Goal: Task Accomplishment & Management: Use online tool/utility

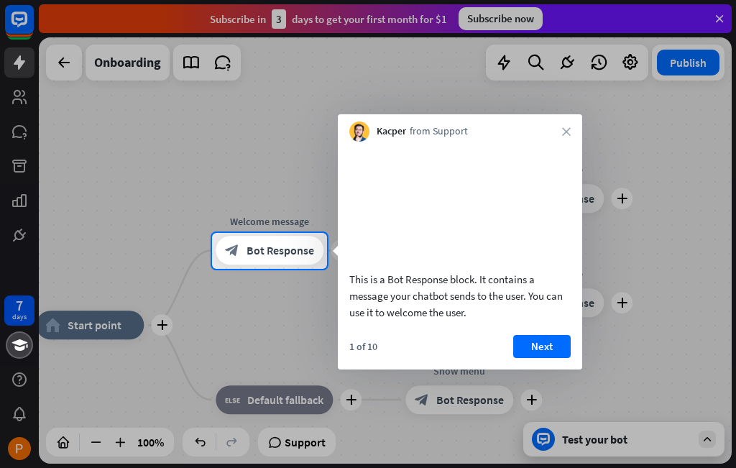
click at [546, 358] on button "Next" at bounding box center [542, 346] width 58 height 23
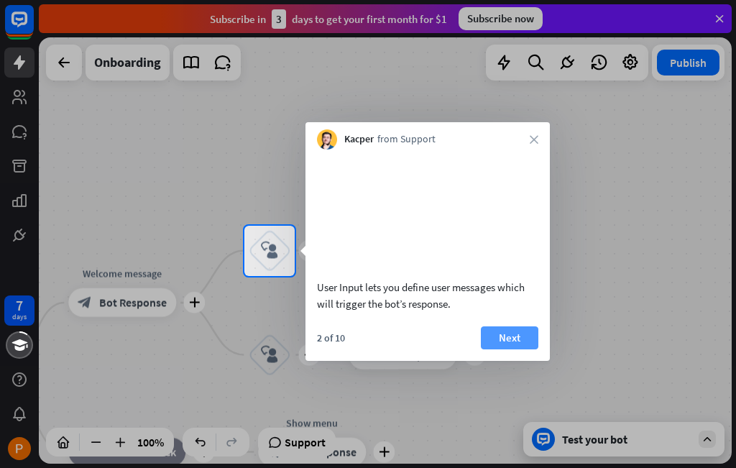
click at [513, 349] on button "Next" at bounding box center [510, 337] width 58 height 23
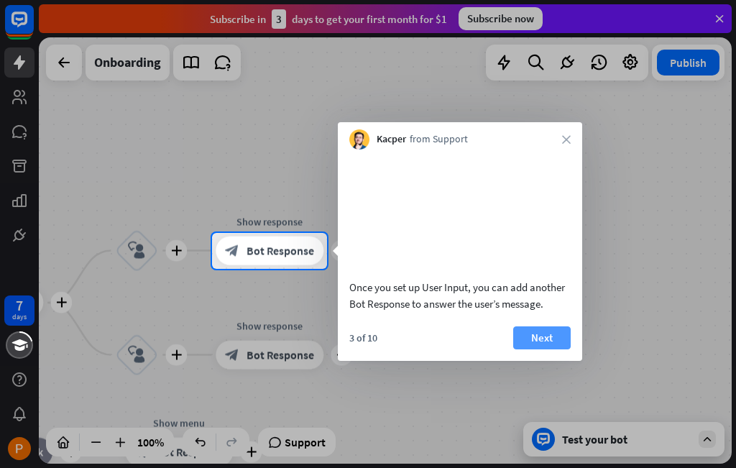
click at [535, 349] on button "Next" at bounding box center [542, 337] width 58 height 23
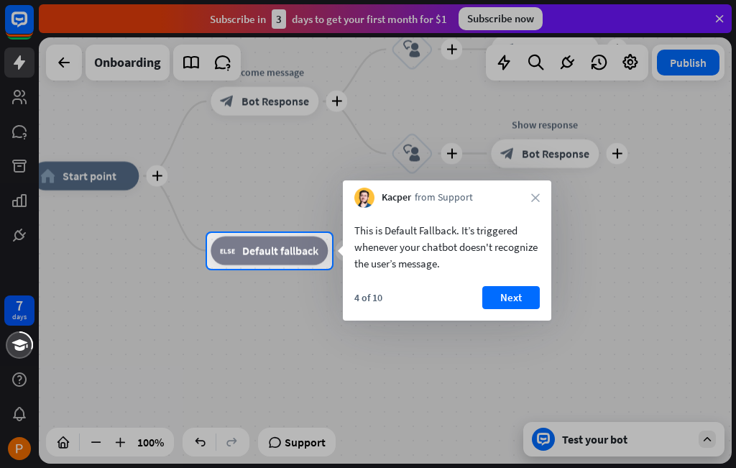
click at [723, 17] on div at bounding box center [368, 116] width 736 height 233
click at [590, 443] on div at bounding box center [368, 369] width 736 height 200
click at [717, 19] on div at bounding box center [368, 116] width 736 height 233
click at [538, 196] on icon "close" at bounding box center [535, 197] width 9 height 9
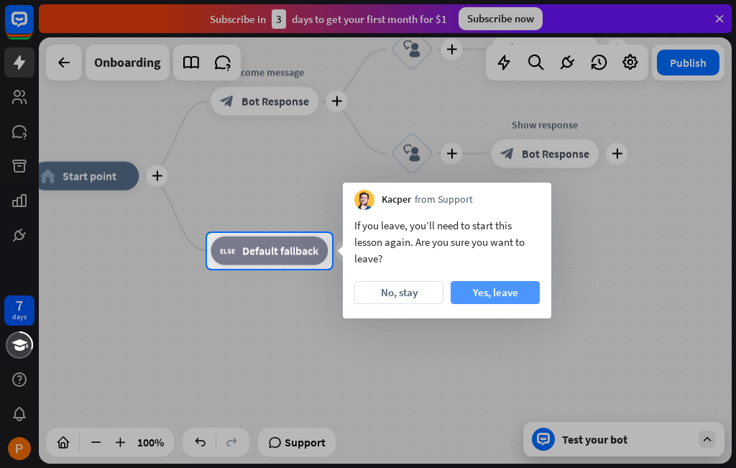
click at [505, 289] on button "Yes, leave" at bounding box center [495, 292] width 89 height 23
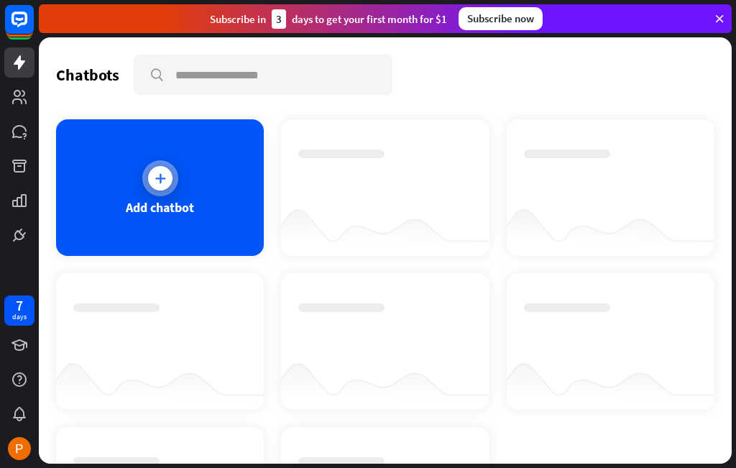
click at [160, 184] on icon at bounding box center [160, 178] width 14 height 14
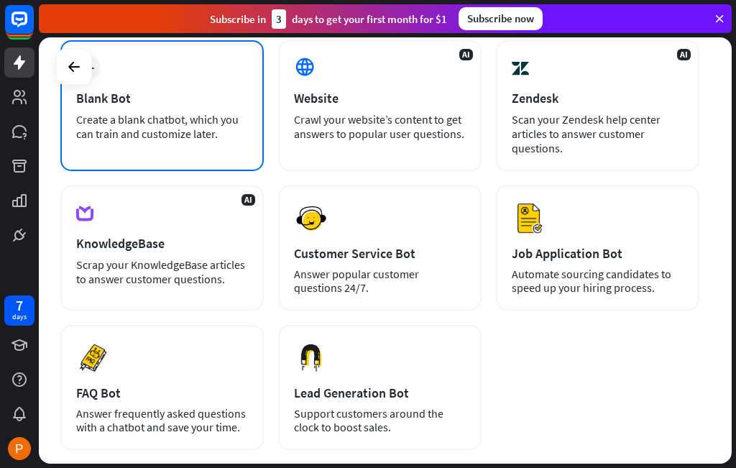
scroll to position [144, 0]
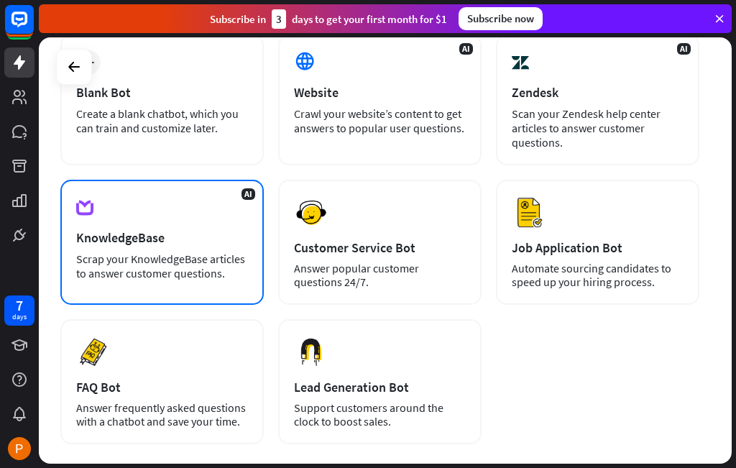
click at [143, 239] on div "KnowledgeBase" at bounding box center [162, 237] width 172 height 17
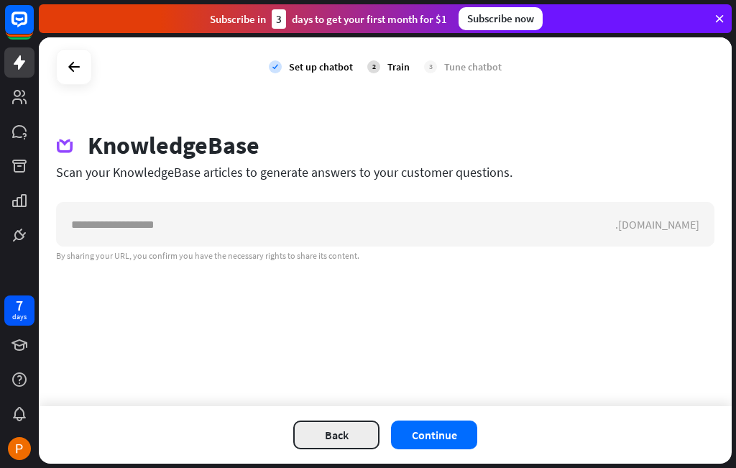
click at [343, 446] on button "Back" at bounding box center [336, 434] width 86 height 29
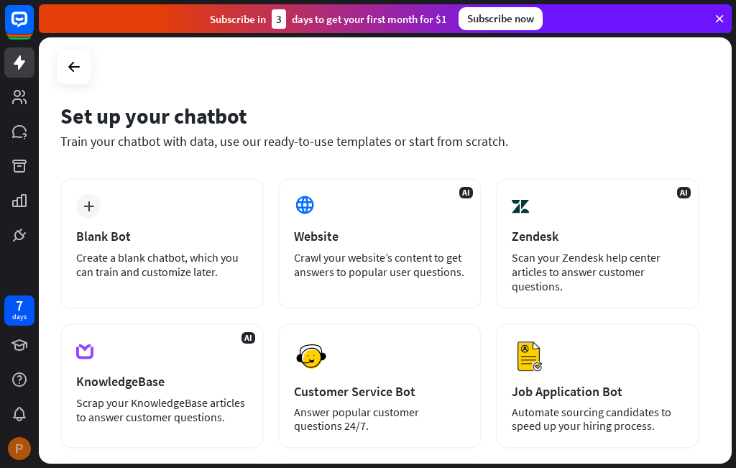
click at [17, 449] on img at bounding box center [19, 448] width 23 height 23
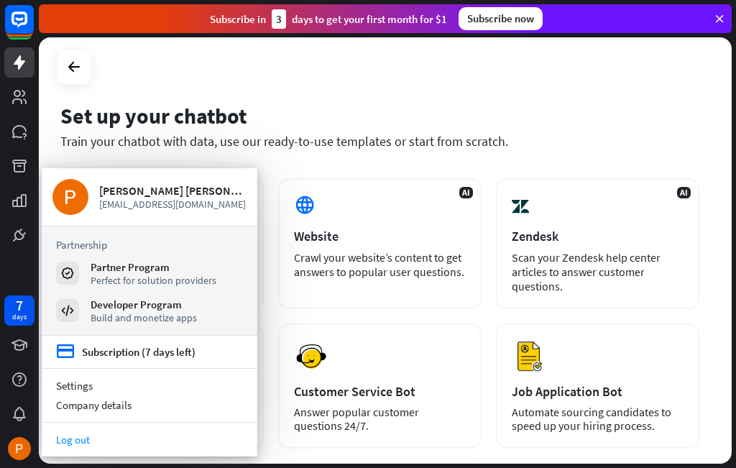
click at [85, 436] on link "Log out" at bounding box center [150, 439] width 216 height 19
